Goal: Task Accomplishment & Management: Manage account settings

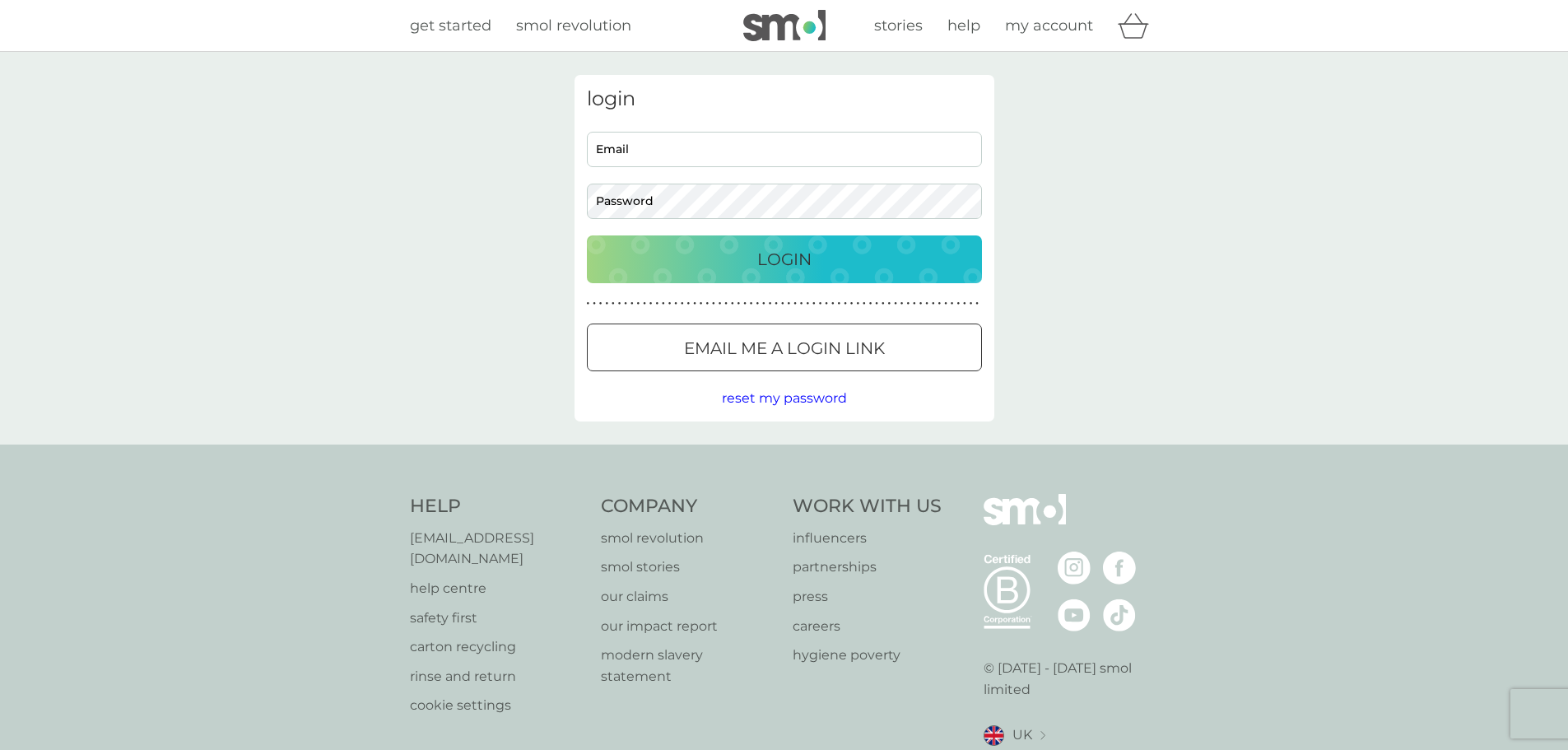
type input "[EMAIL_ADDRESS][DOMAIN_NAME]"
click at [826, 261] on div "Login" at bounding box center [785, 259] width 362 height 27
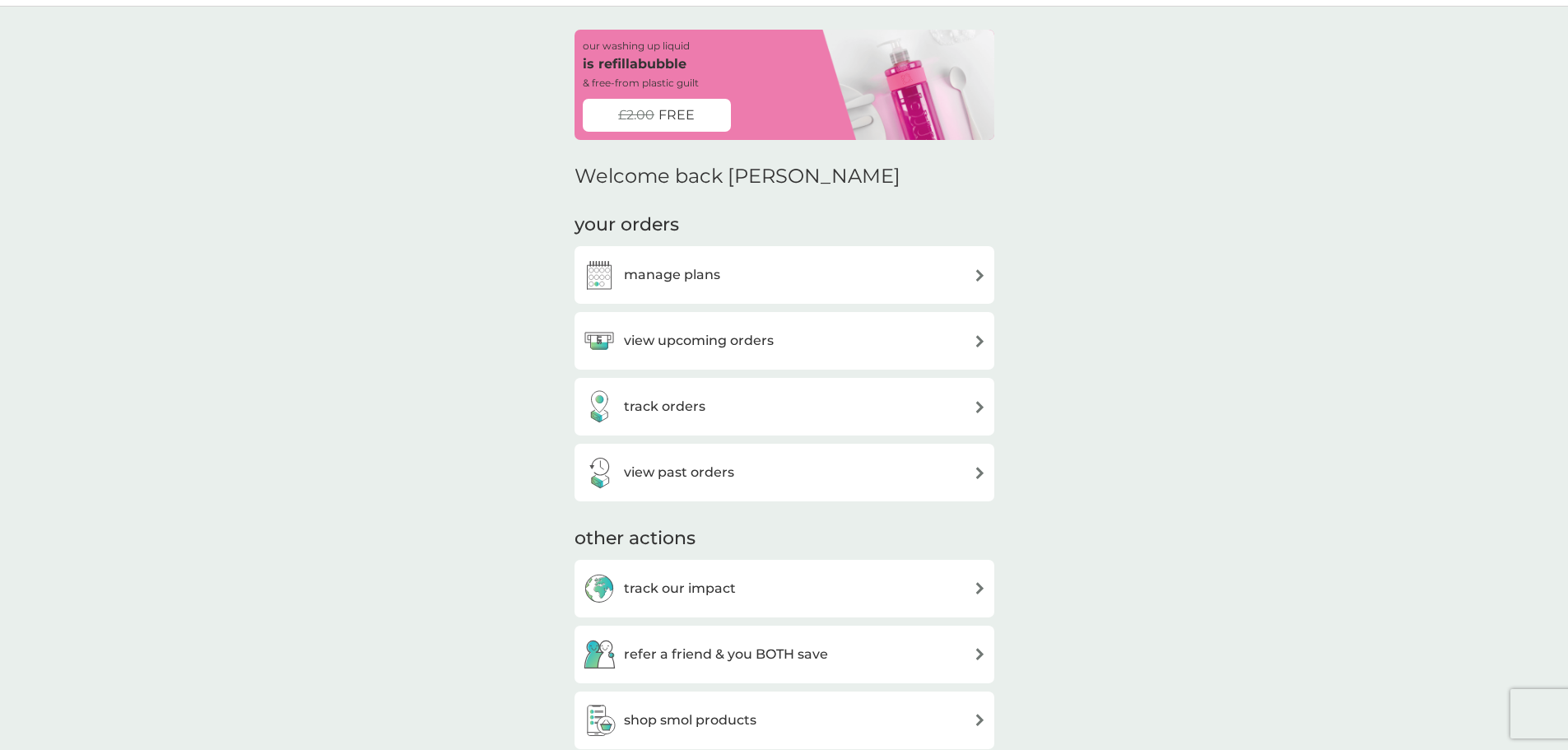
scroll to position [82, 0]
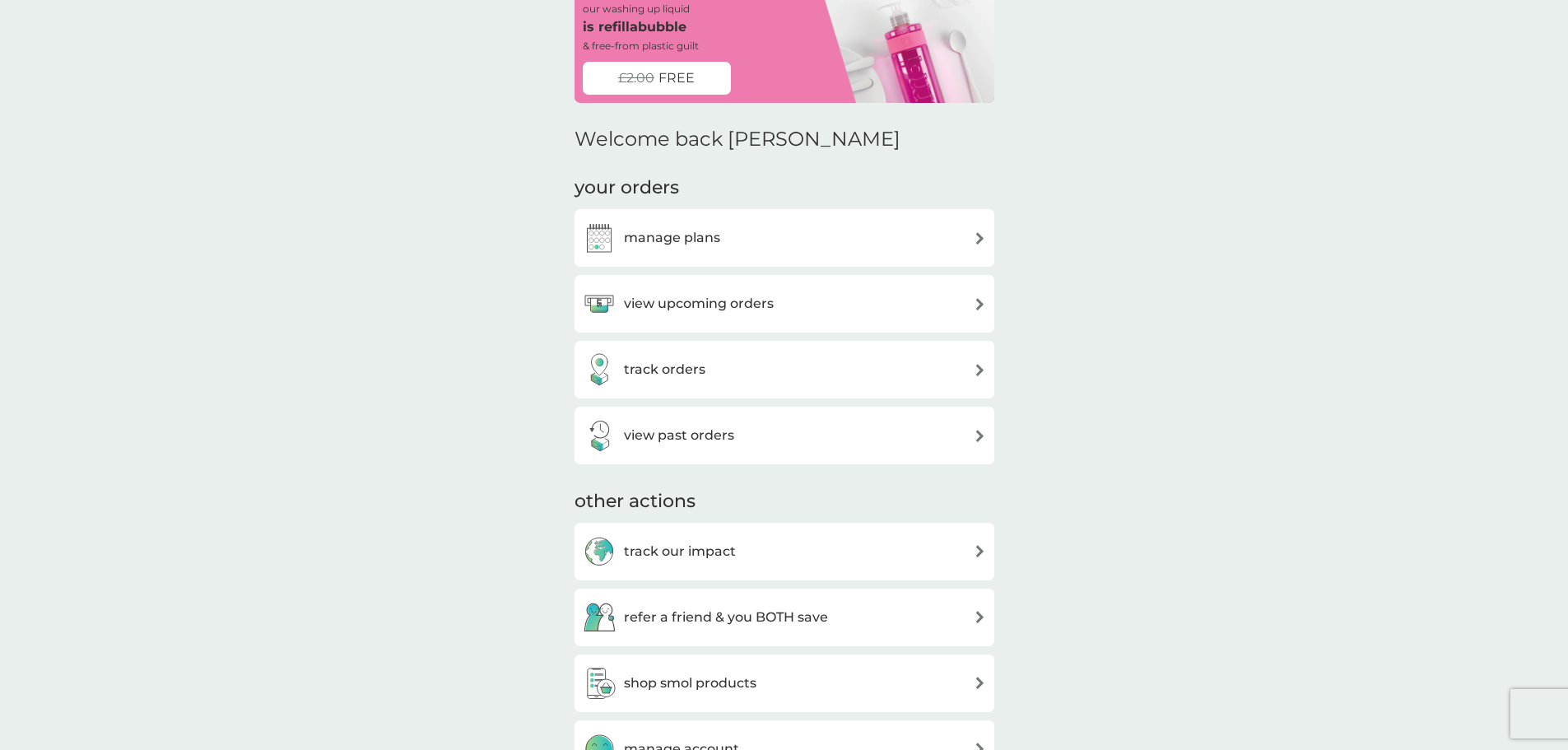
click at [800, 441] on div "view past orders" at bounding box center [785, 436] width 404 height 33
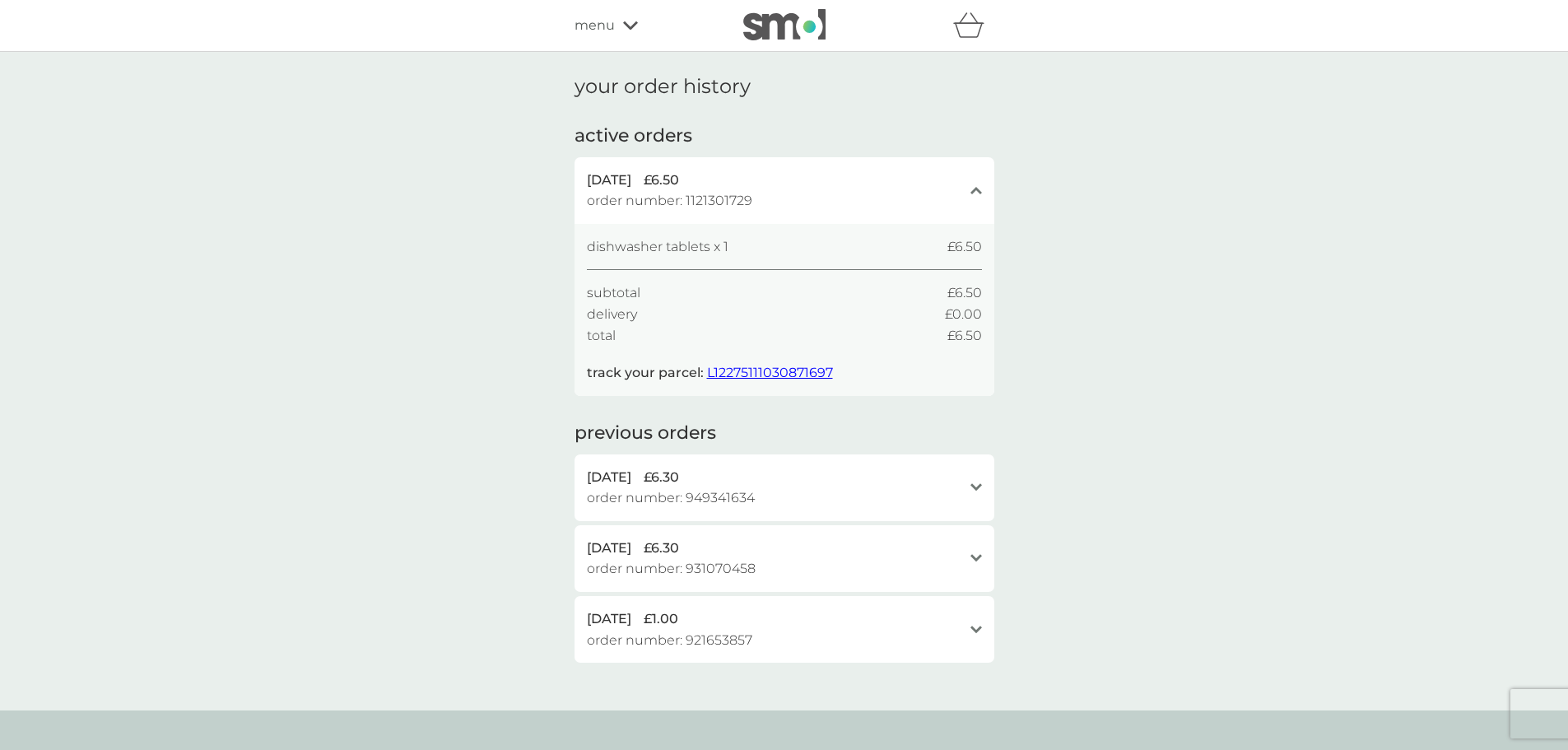
click at [872, 248] on div "dishwasher tablets x 1 £6.50" at bounding box center [785, 247] width 395 height 22
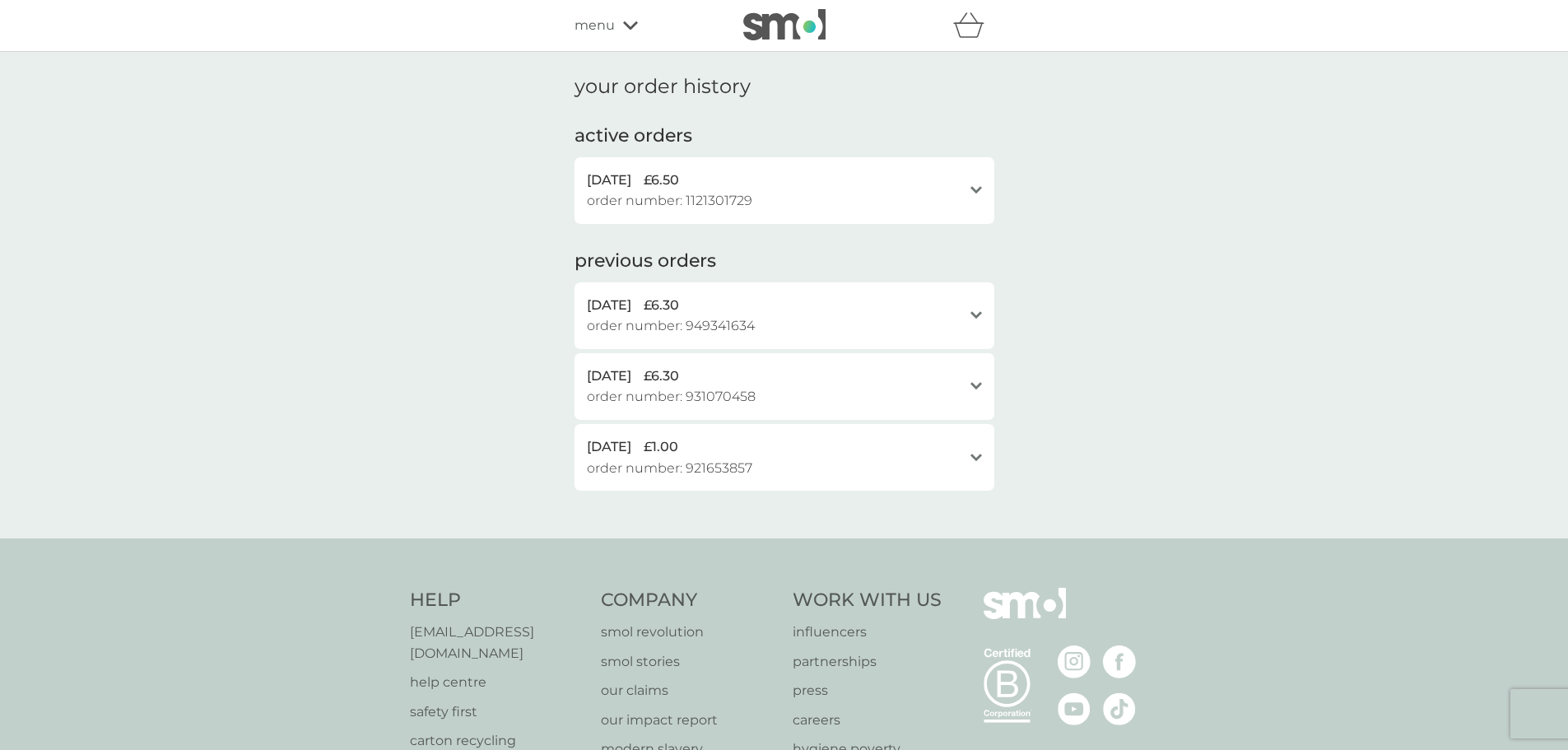
click at [873, 199] on div "1 Oct 2025 £6.50 order number: 1121301729" at bounding box center [775, 190] width 375 height 42
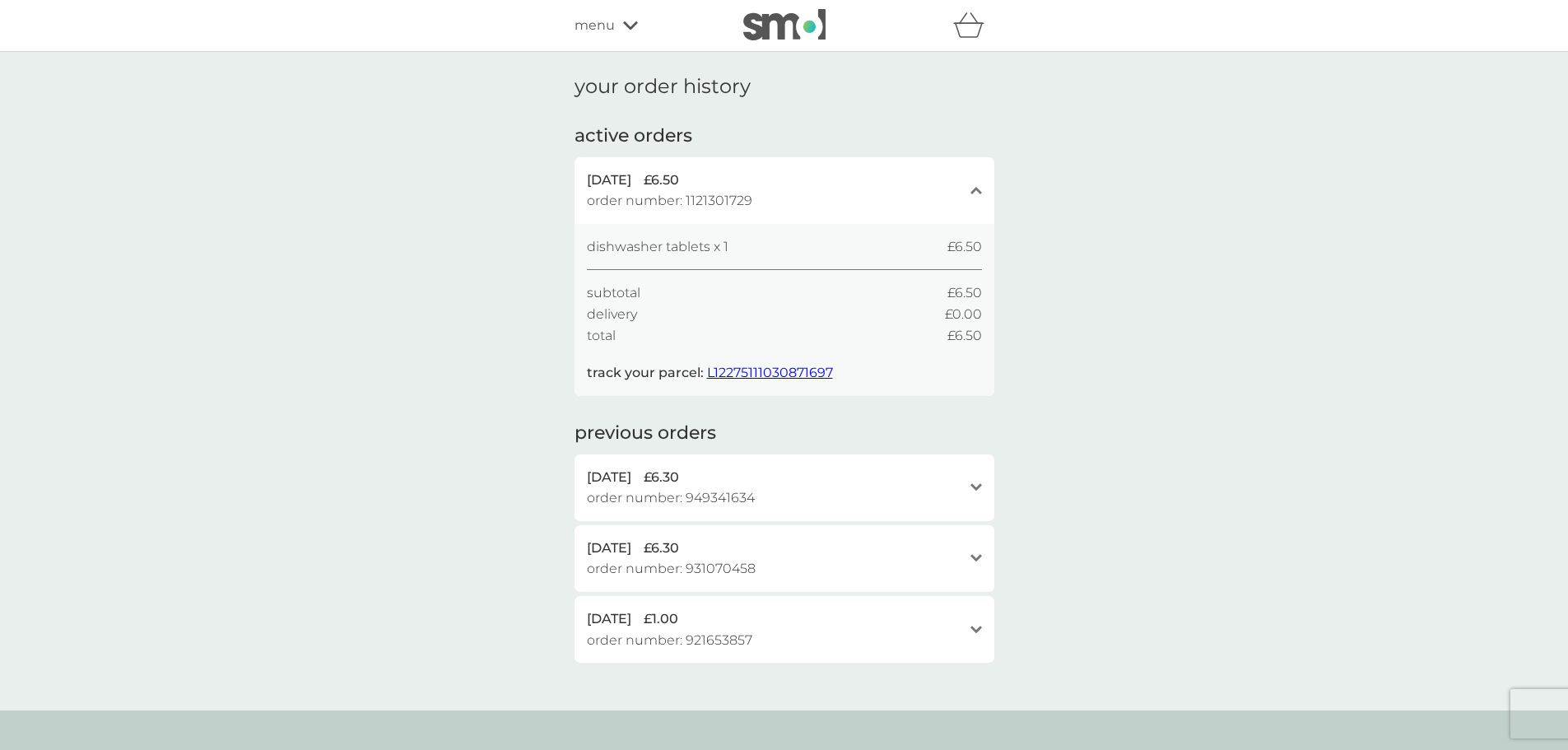
click at [622, 32] on div "menu" at bounding box center [644, 26] width 140 height 22
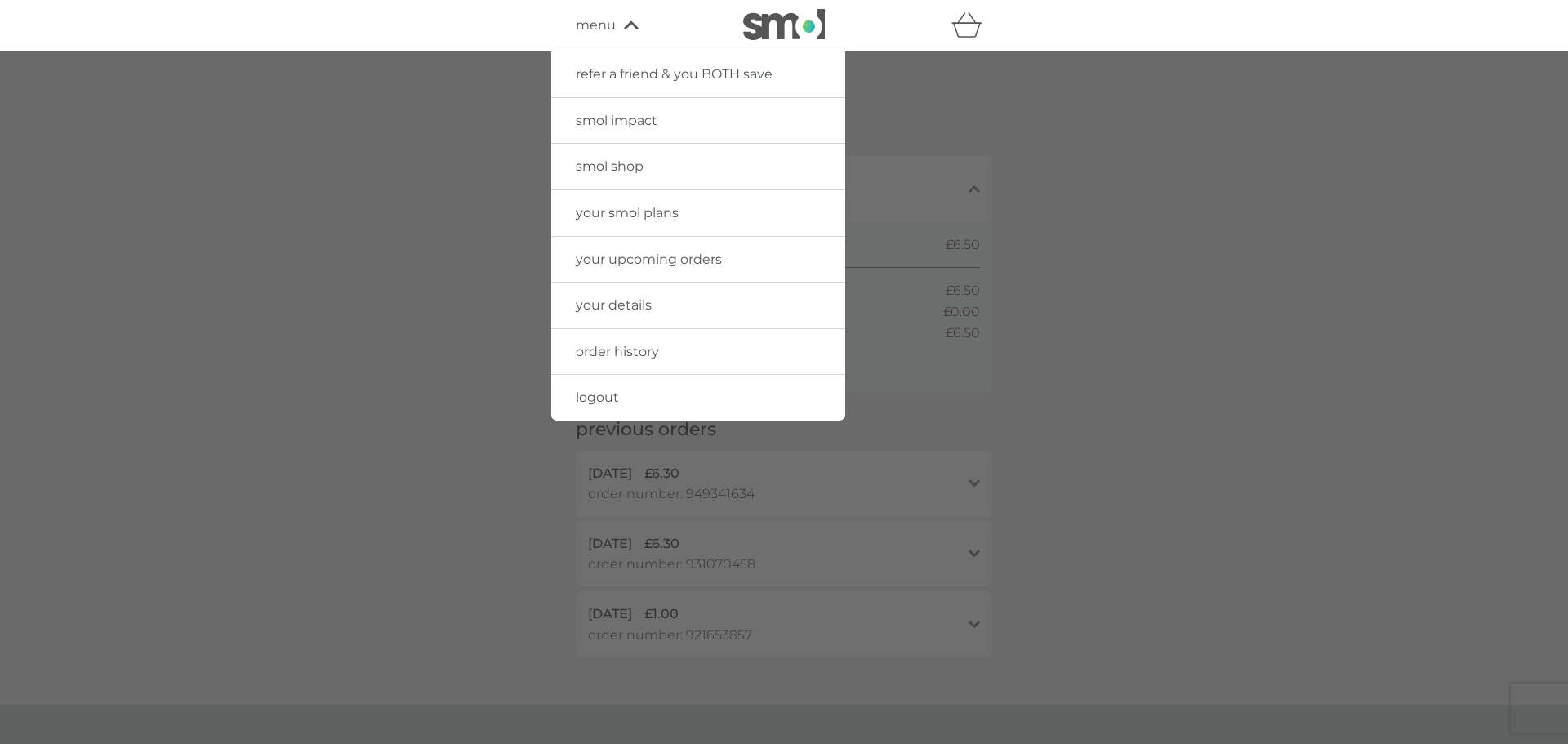
click at [632, 302] on span "your details" at bounding box center [614, 305] width 76 height 16
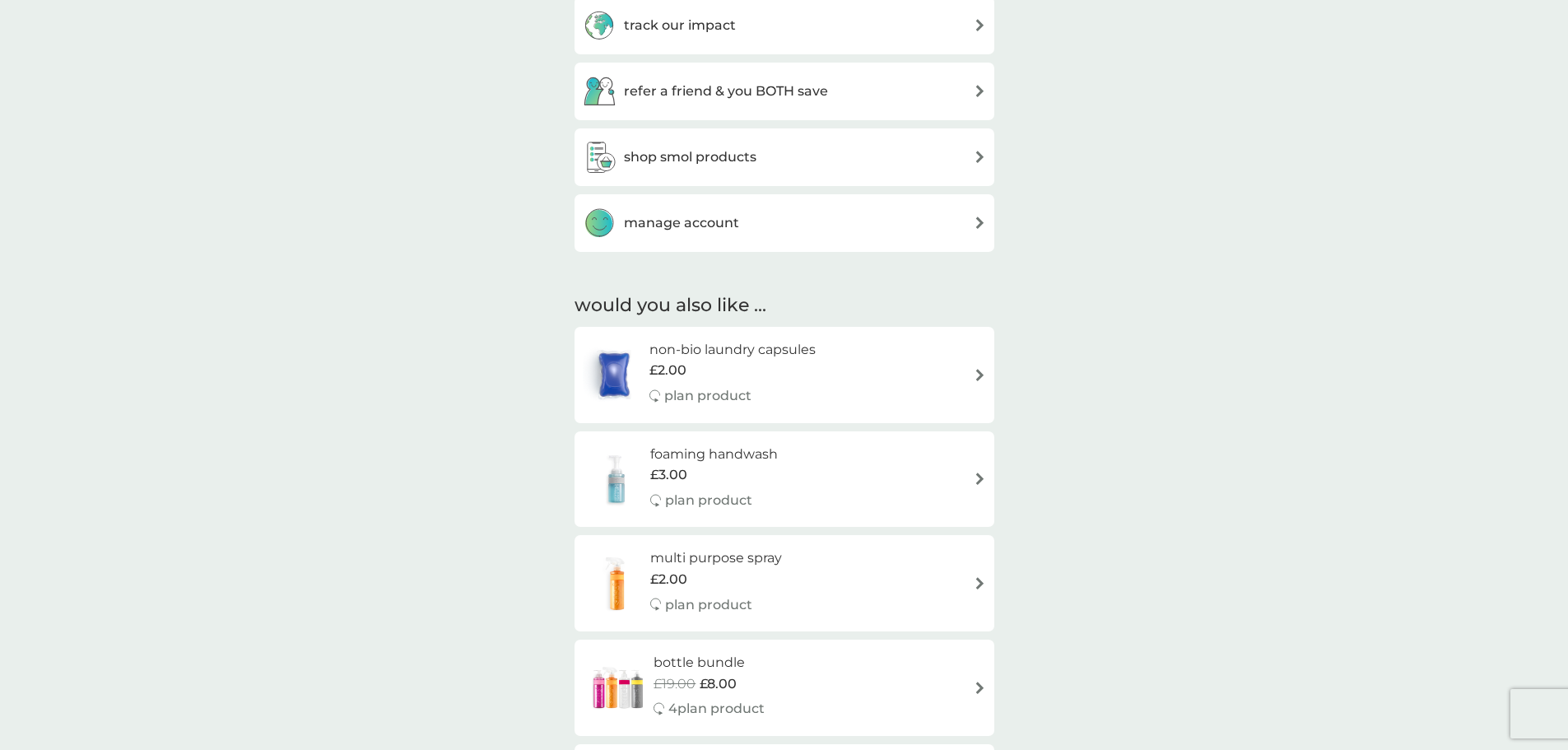
scroll to position [659, 0]
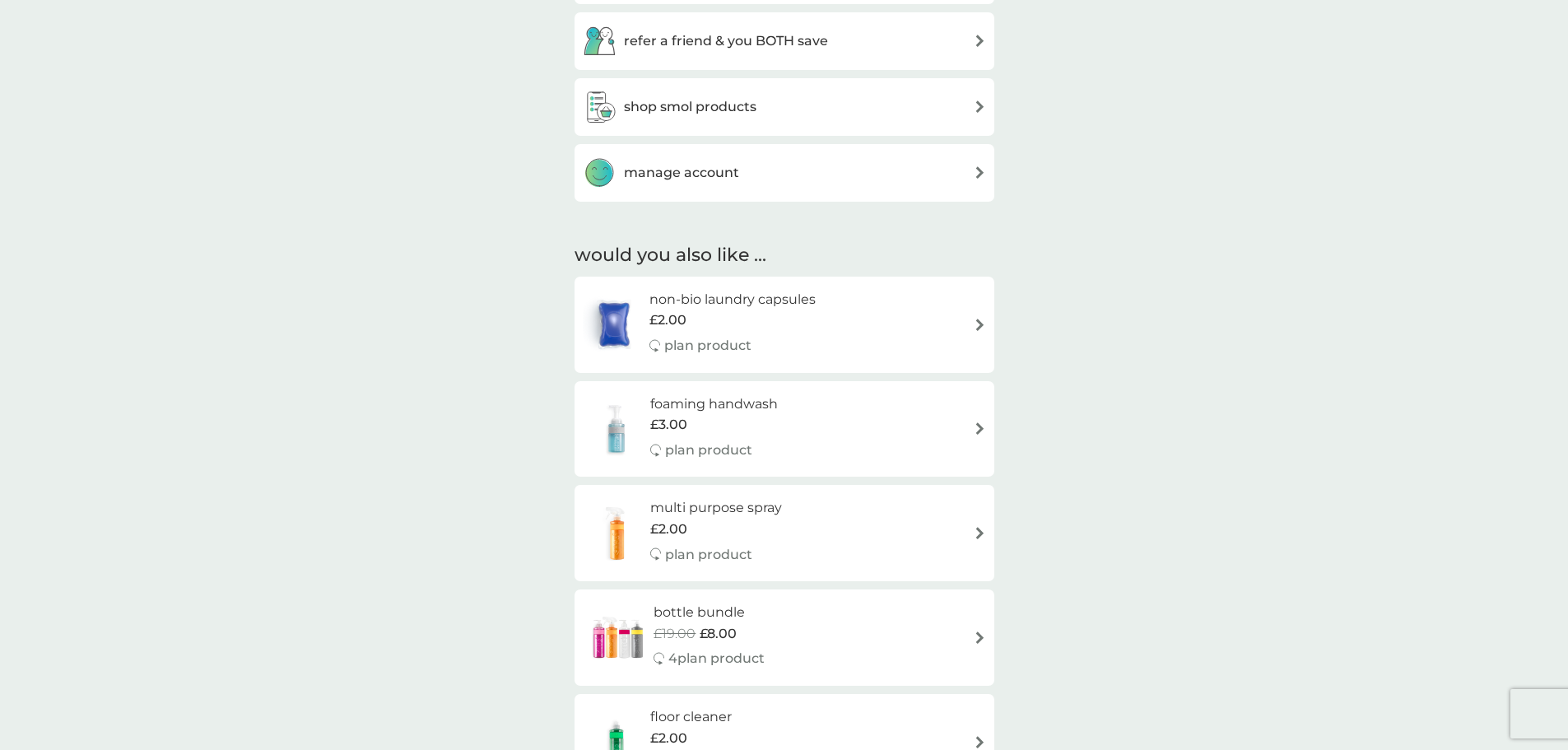
click at [956, 166] on div "manage account" at bounding box center [785, 173] width 404 height 33
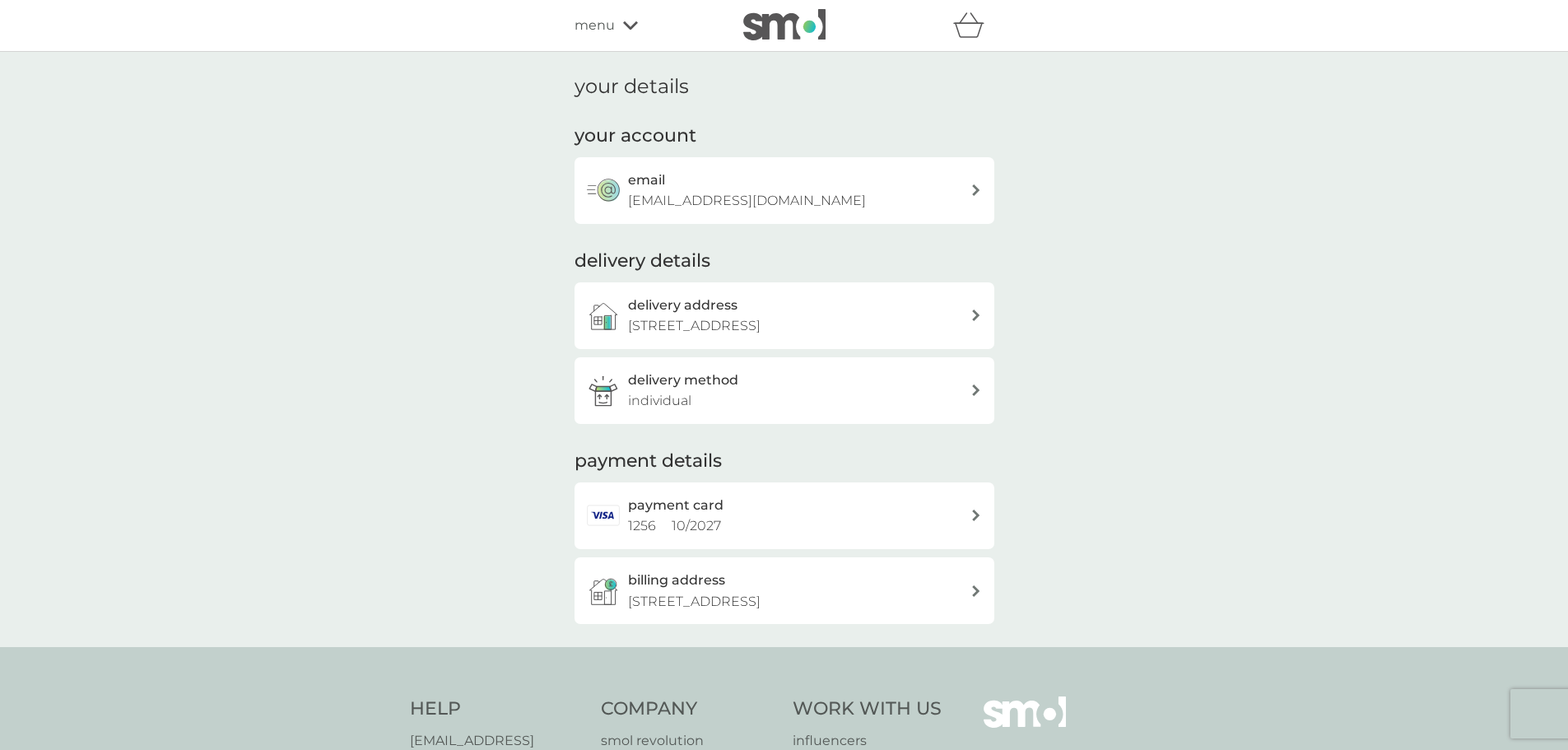
click at [761, 612] on p "Chipping Norton Vets, Banbury Road, Chipping Norton, OX7 5SY" at bounding box center [694, 602] width 133 height 22
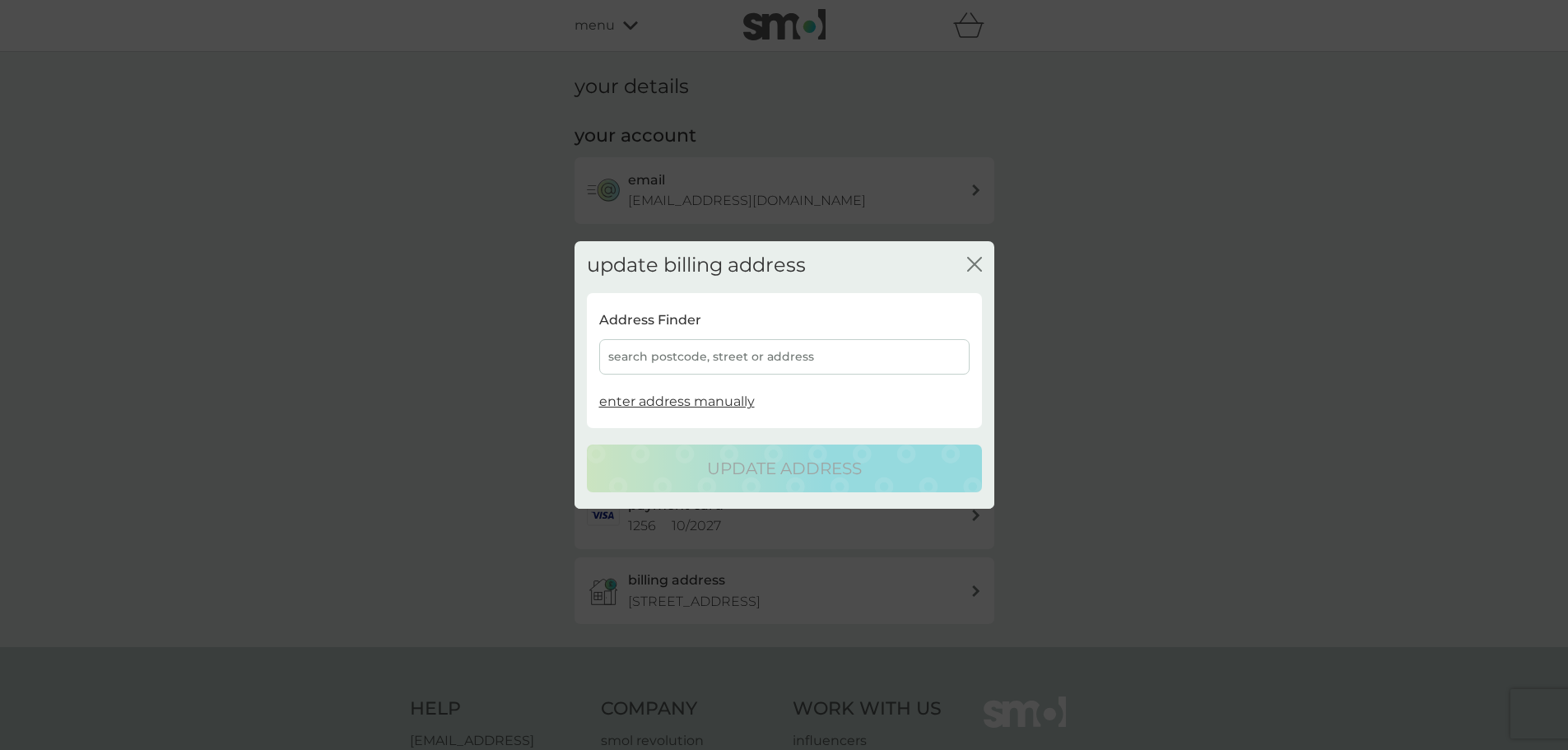
click at [968, 266] on icon "close" at bounding box center [975, 264] width 15 height 15
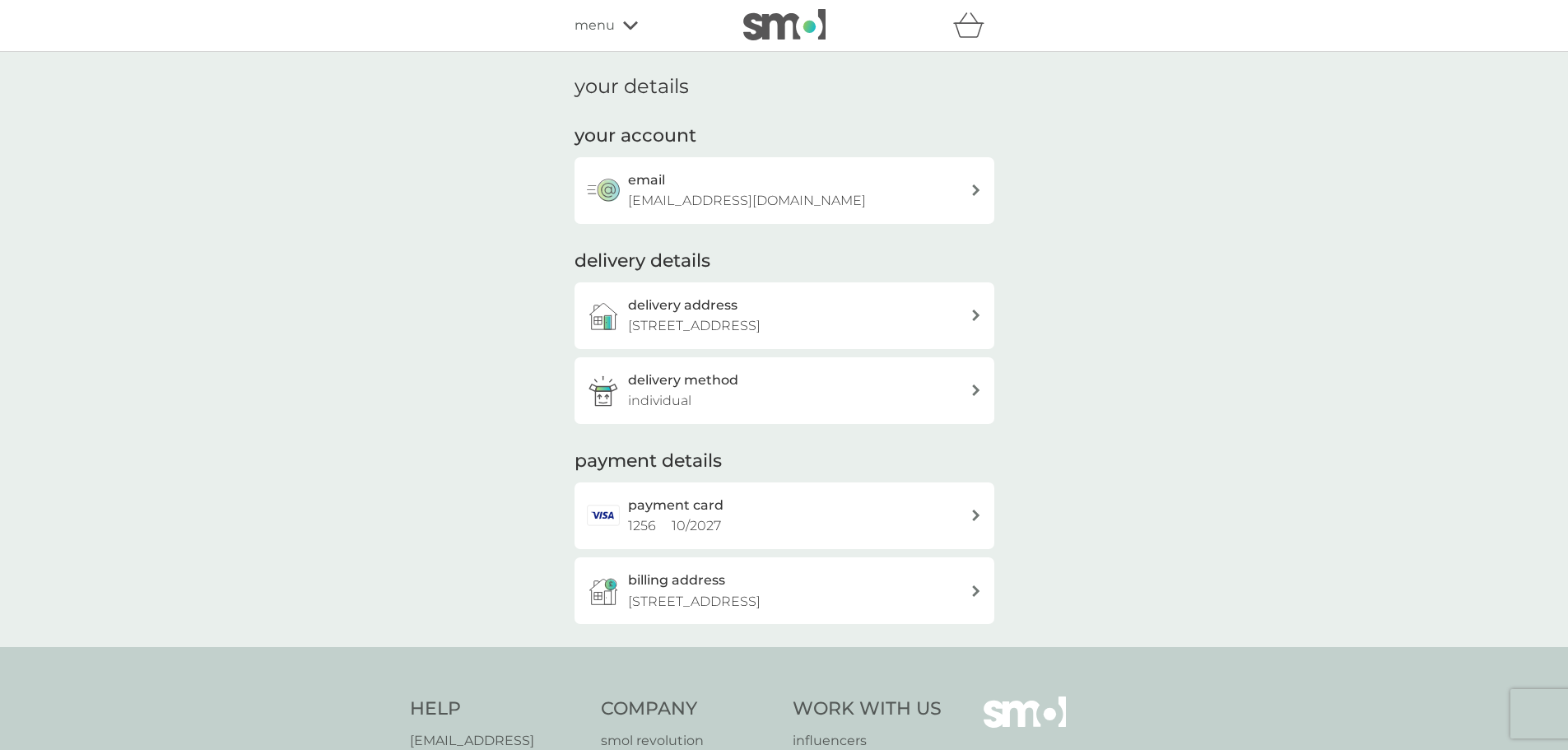
click at [611, 23] on span "menu" at bounding box center [595, 26] width 41 height 22
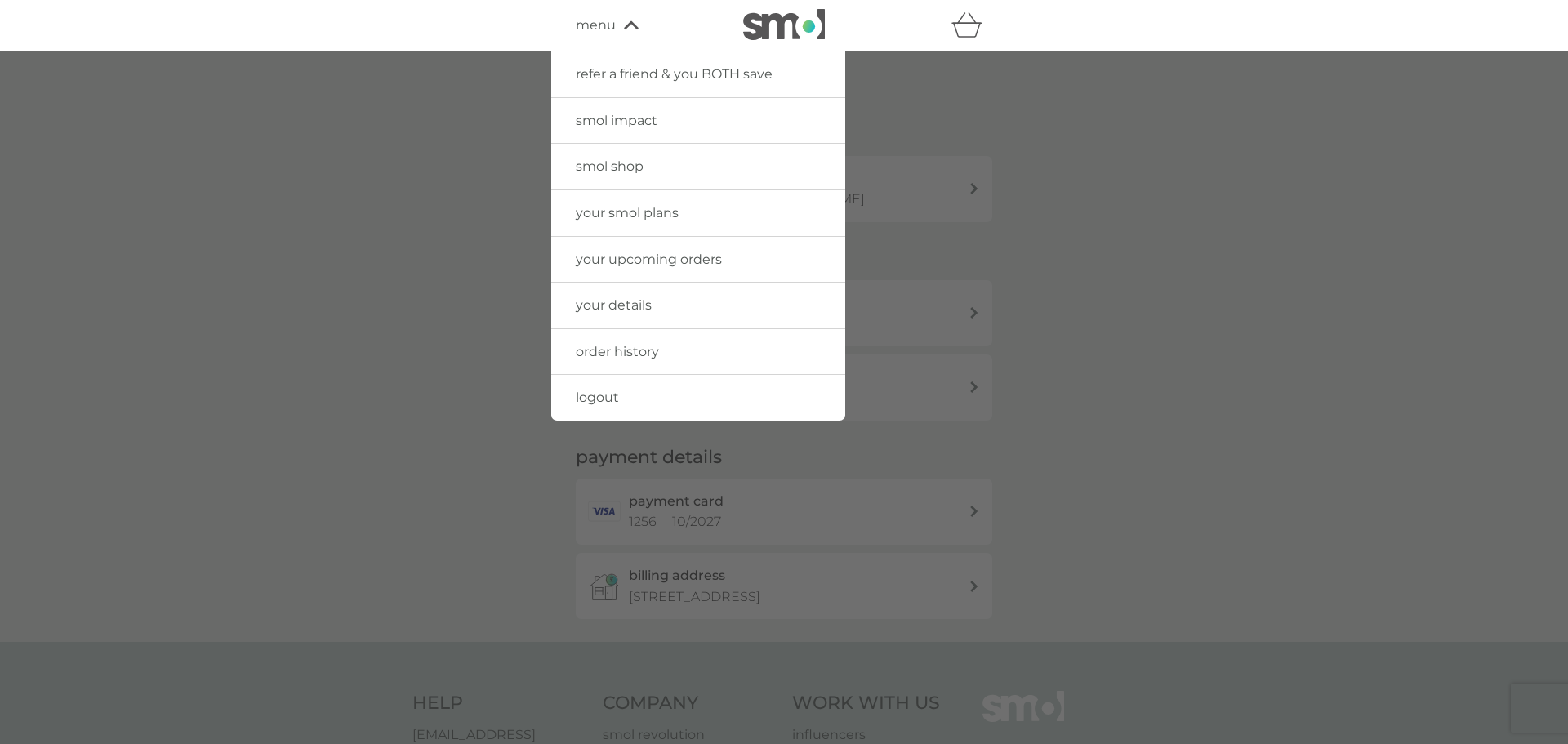
click at [615, 345] on span "order history" at bounding box center [617, 351] width 83 height 16
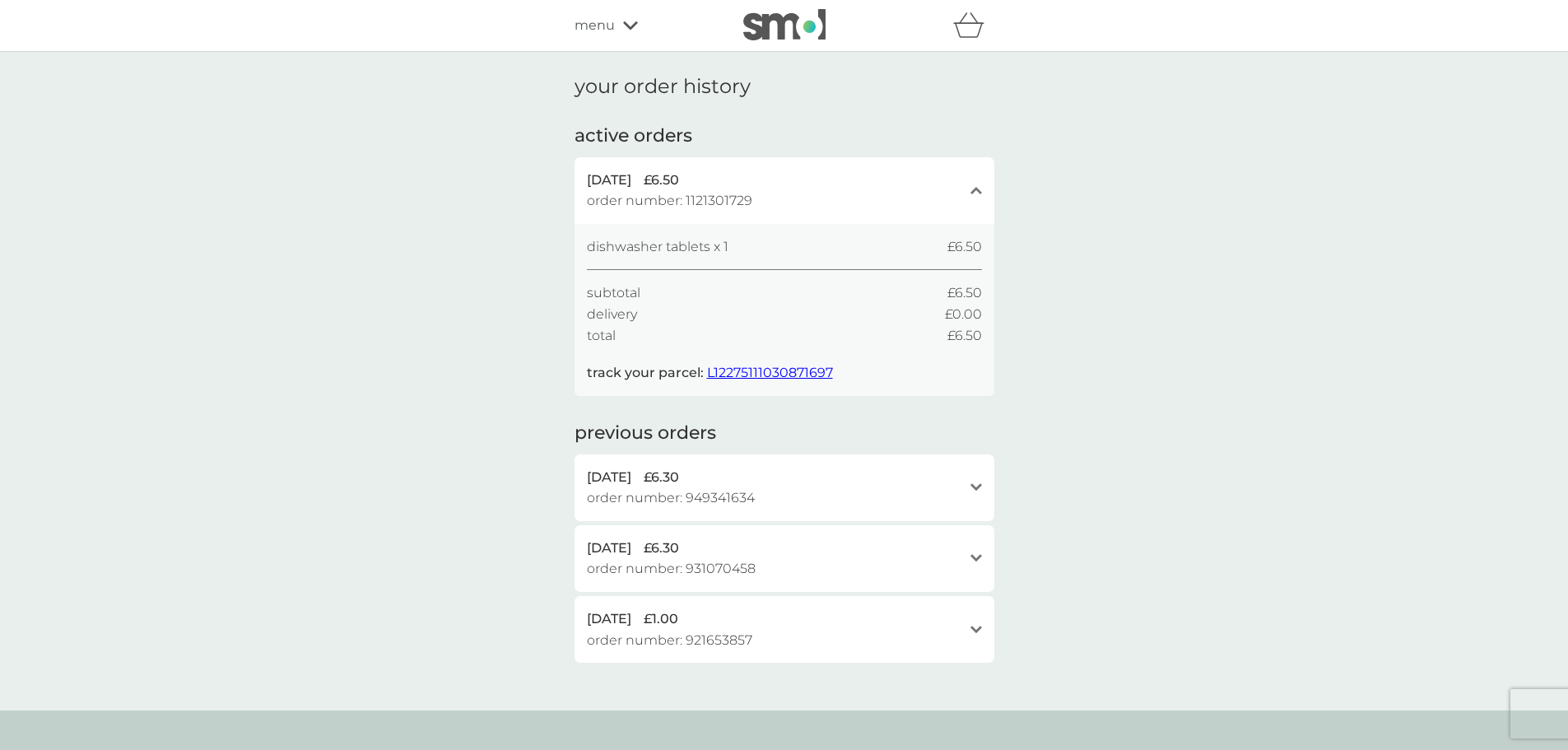
click at [686, 193] on span "order number: 1121301729" at bounding box center [669, 201] width 165 height 22
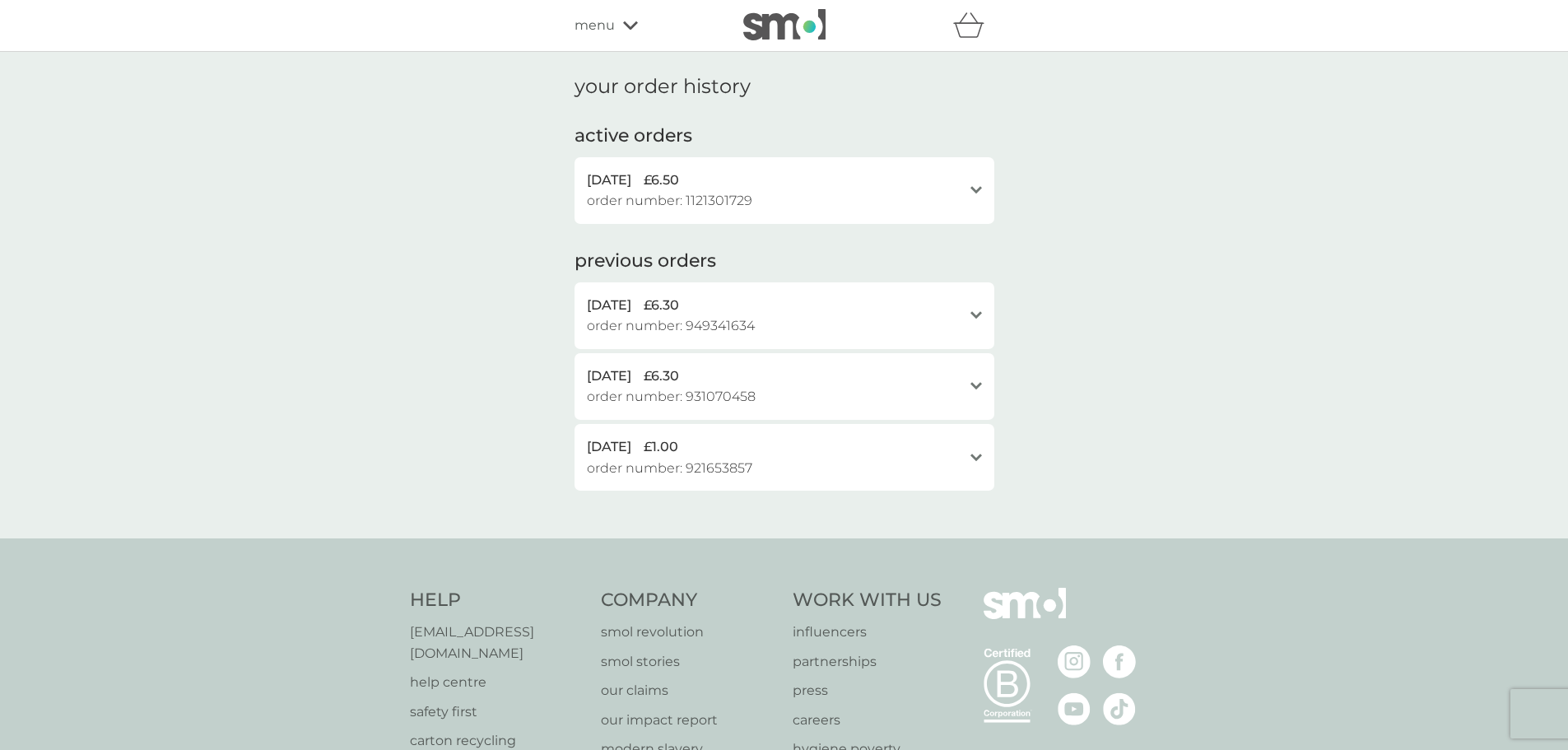
click at [686, 193] on span "order number: 1121301729" at bounding box center [669, 201] width 165 height 22
